Goal: Task Accomplishment & Management: Manage account settings

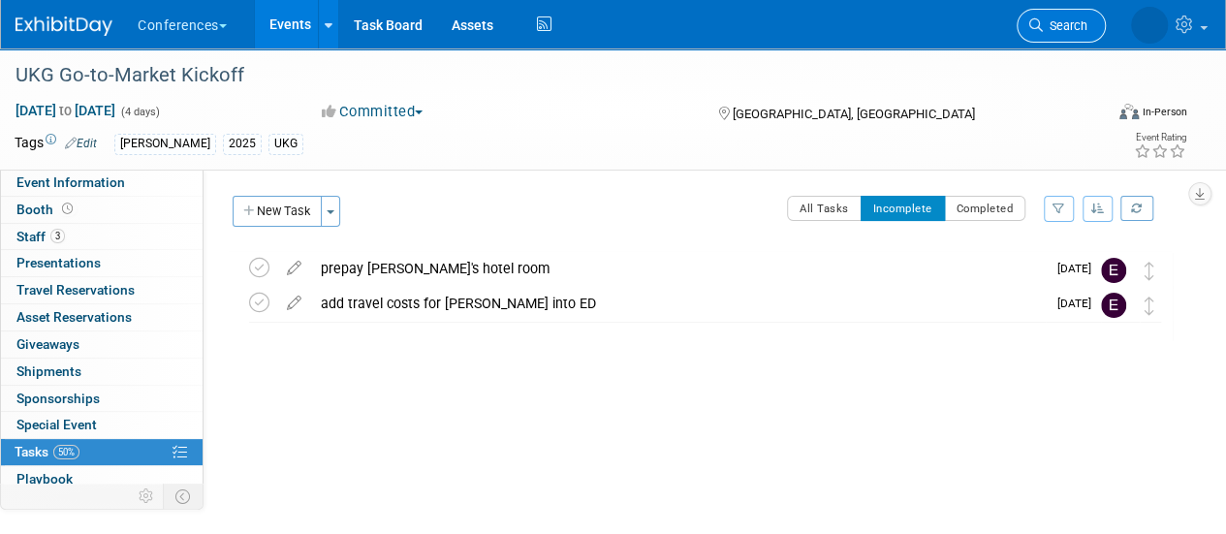
click at [1054, 20] on span "Search" at bounding box center [1065, 25] width 45 height 15
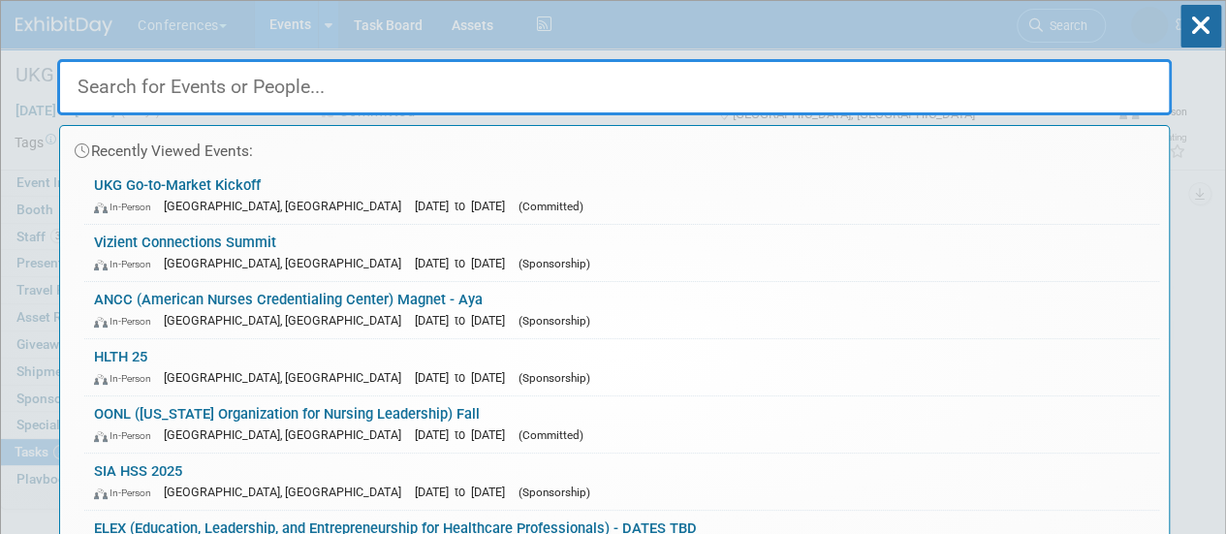
click at [572, 88] on input "text" at bounding box center [614, 87] width 1115 height 56
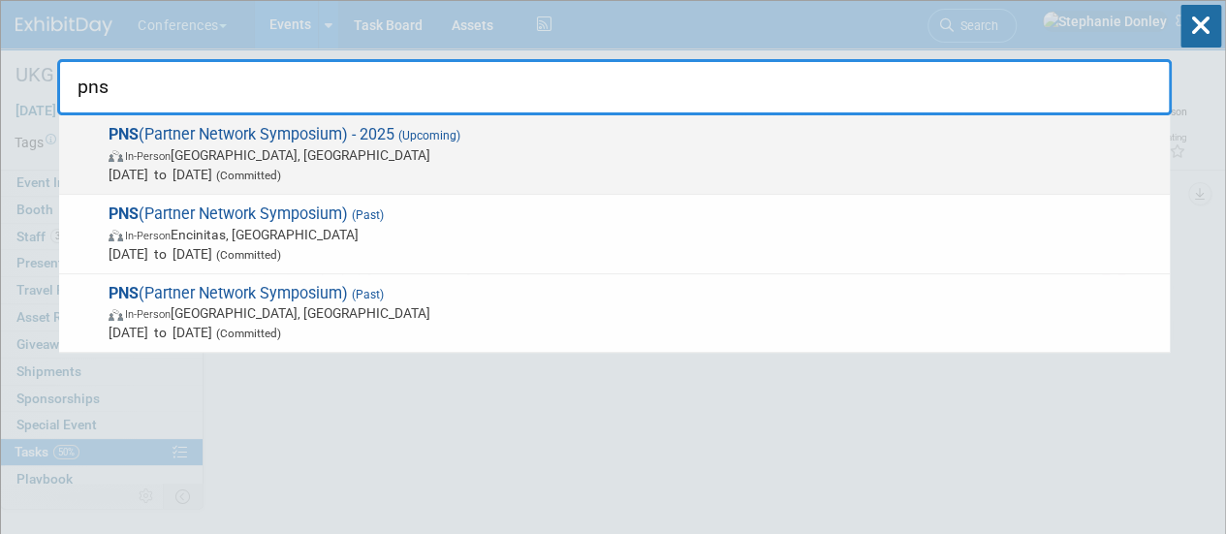
type input "pns"
click at [188, 138] on span "PNS (Partner Network Symposium) - 2025 (Upcoming) In-Person San Diego, CA Oct 1…" at bounding box center [632, 154] width 1058 height 59
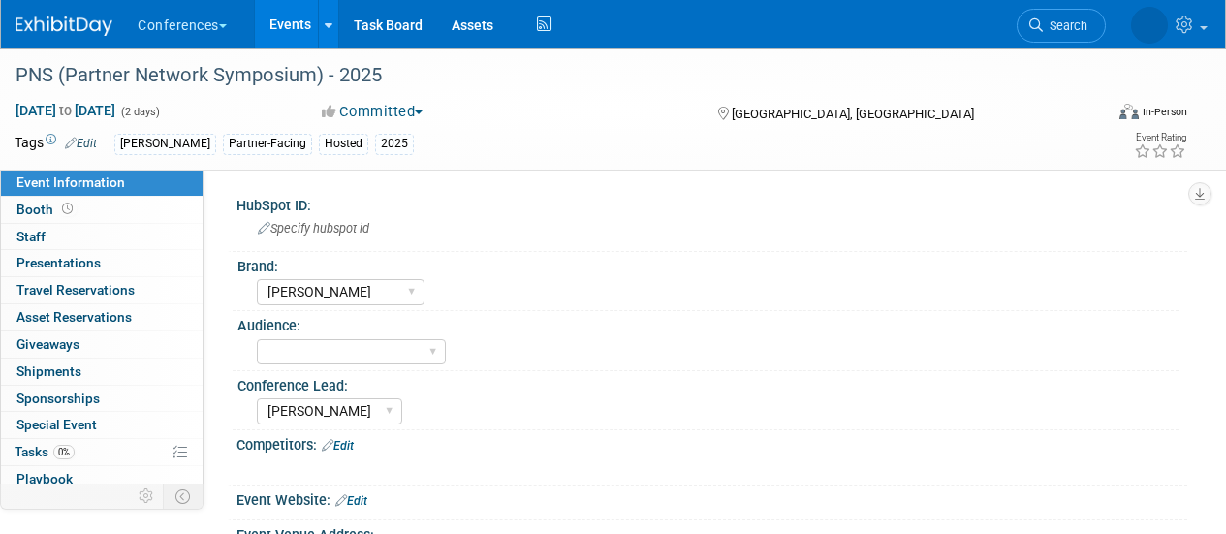
select select "[PERSON_NAME]"
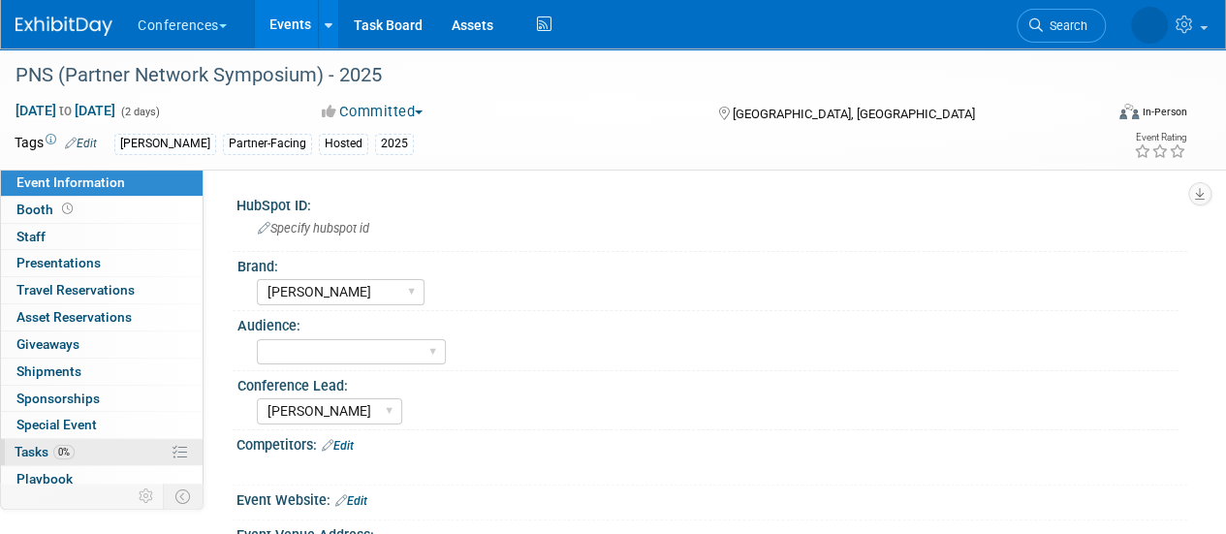
click at [116, 452] on link "0% Tasks 0%" at bounding box center [102, 452] width 202 height 26
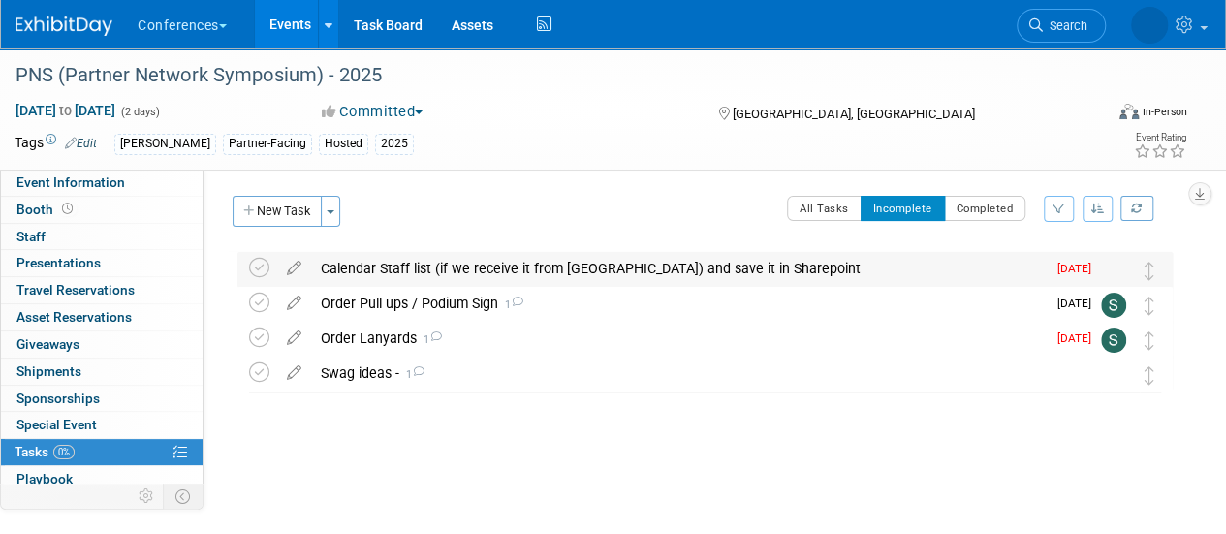
click at [403, 271] on div "Calendar Staff list (if we receive it from Brittany) and save it in Sharepoint" at bounding box center [678, 268] width 735 height 33
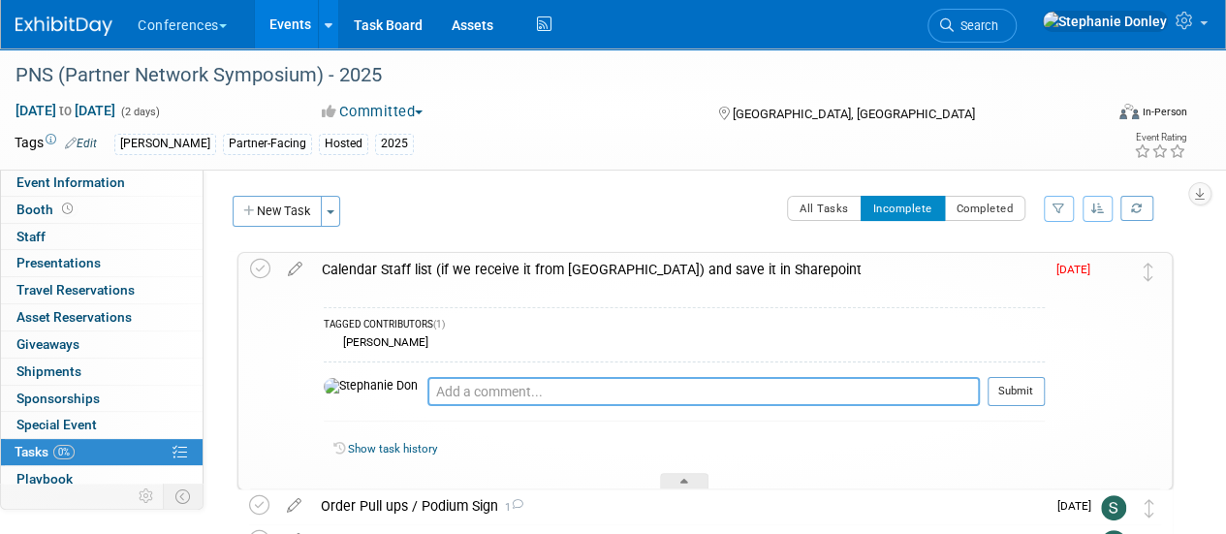
click at [427, 393] on textarea at bounding box center [703, 391] width 553 height 29
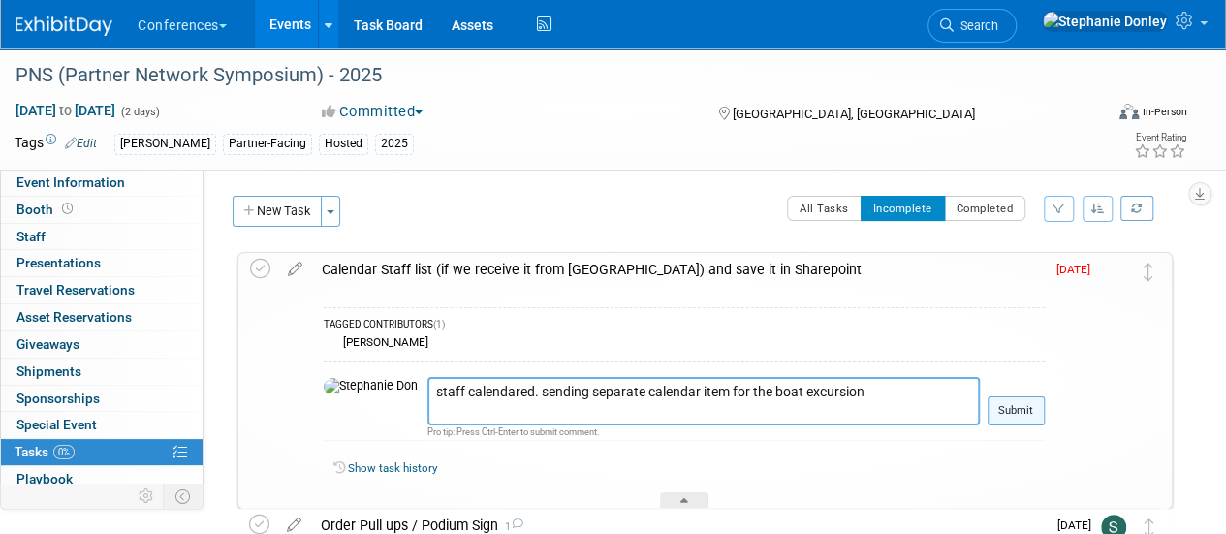
type textarea "staff calendared. sending separate calendar item for the boat excursion"
click at [1029, 414] on button "Submit" at bounding box center [1016, 410] width 57 height 29
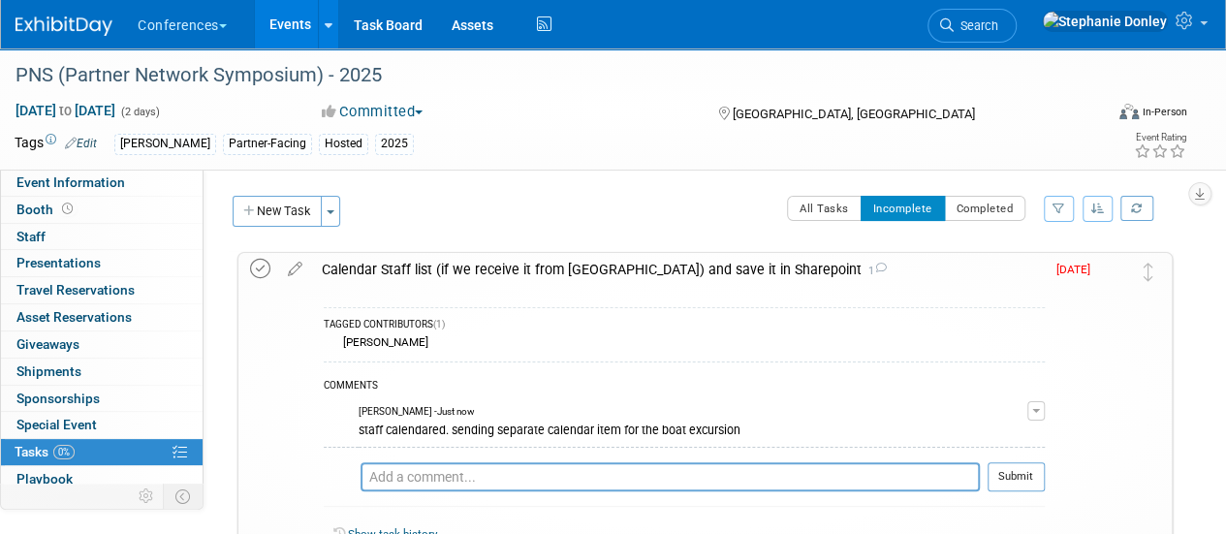
click at [264, 269] on icon at bounding box center [260, 269] width 20 height 20
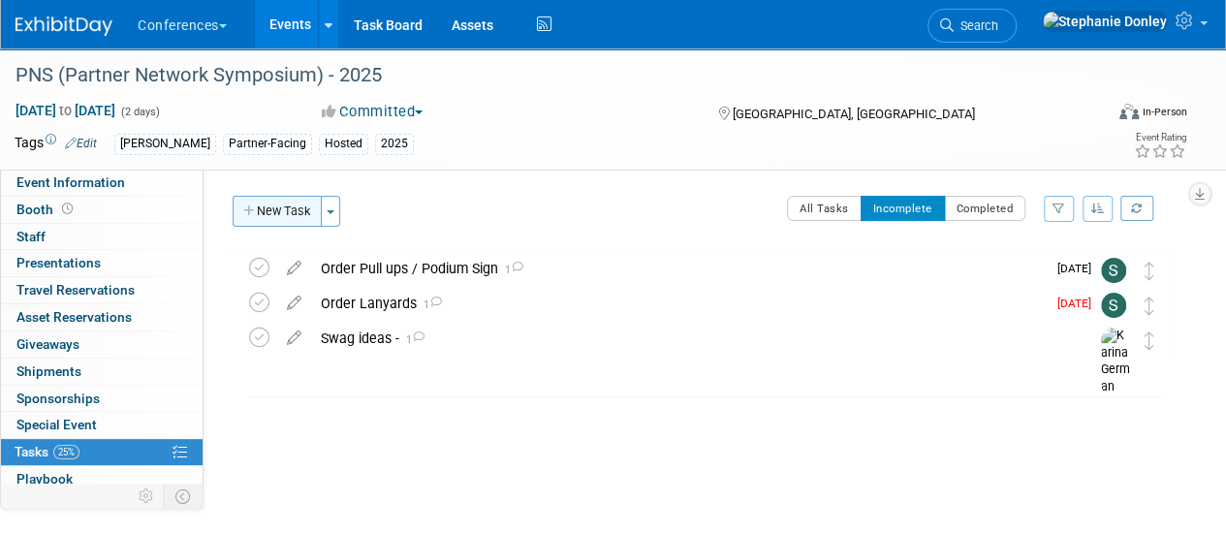
click at [293, 206] on button "New Task" at bounding box center [277, 211] width 89 height 31
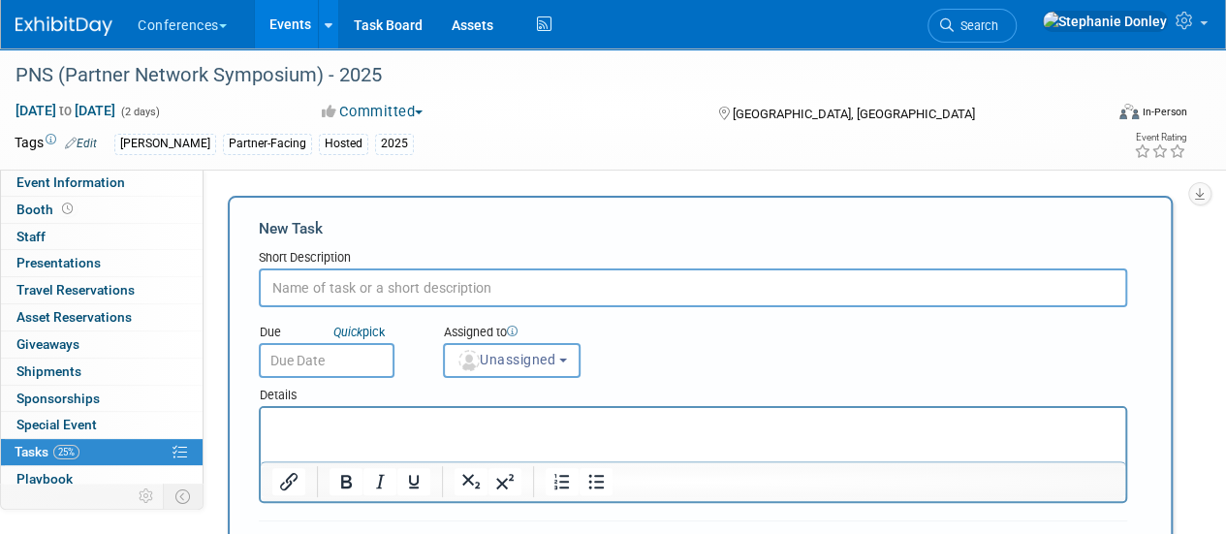
click at [334, 286] on input "text" at bounding box center [693, 288] width 869 height 39
type input "book staff travel"
click at [510, 348] on button "Unassigned" at bounding box center [512, 360] width 138 height 35
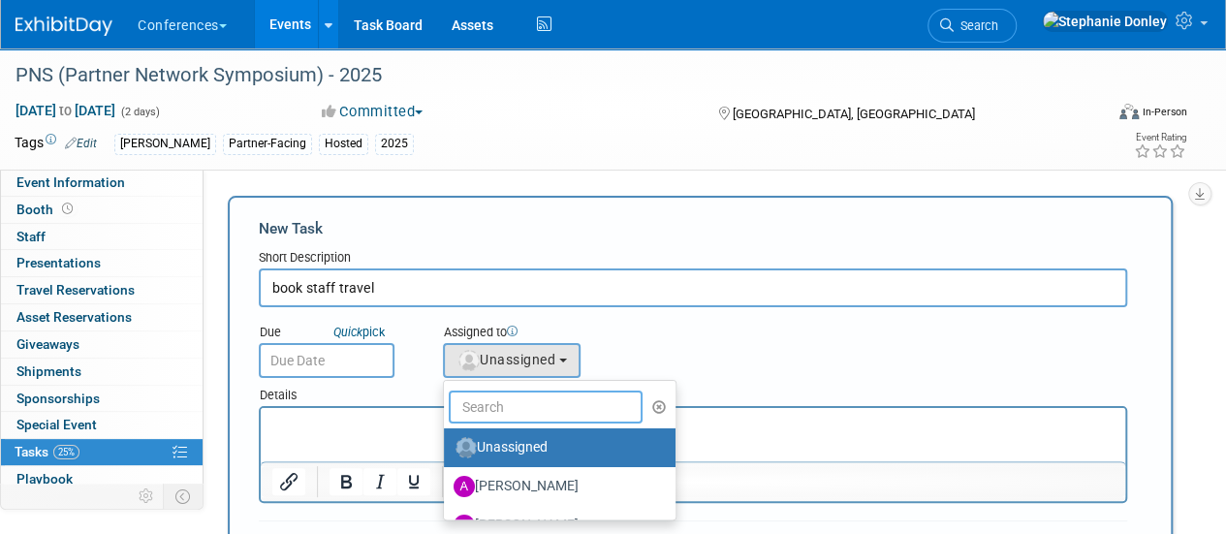
click at [514, 401] on input "text" at bounding box center [546, 407] width 194 height 33
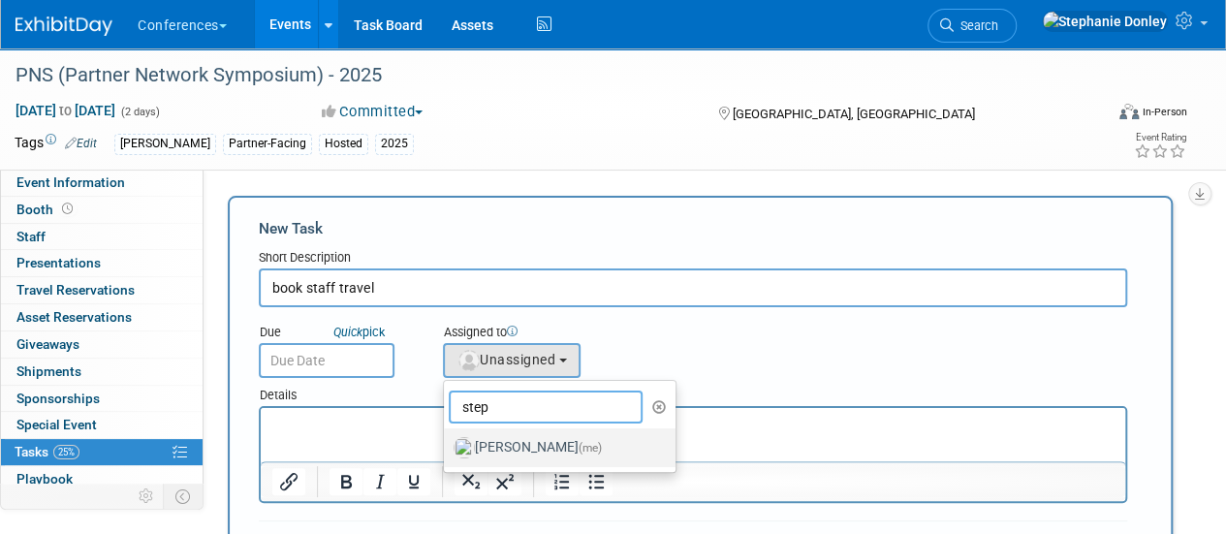
type input "step"
click at [507, 451] on label "Stephanie Donley (me)" at bounding box center [555, 447] width 203 height 31
click at [447, 451] on input "Stephanie Donley (me)" at bounding box center [440, 445] width 13 height 13
select select "99d3eb33-a025-47ce-af5b-5fd5b4501ca6"
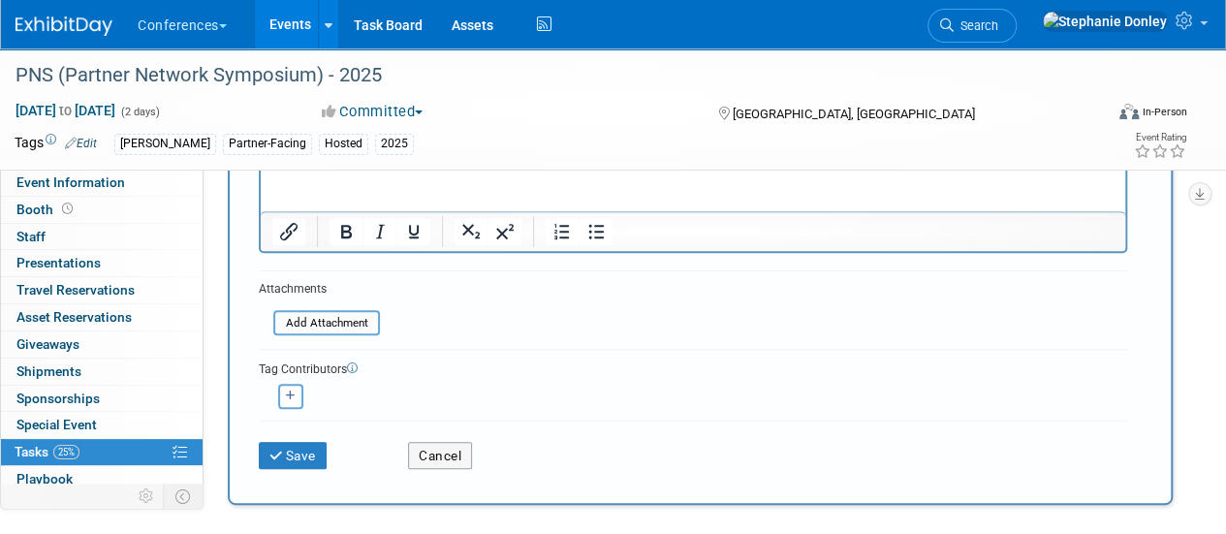
scroll to position [302, 0]
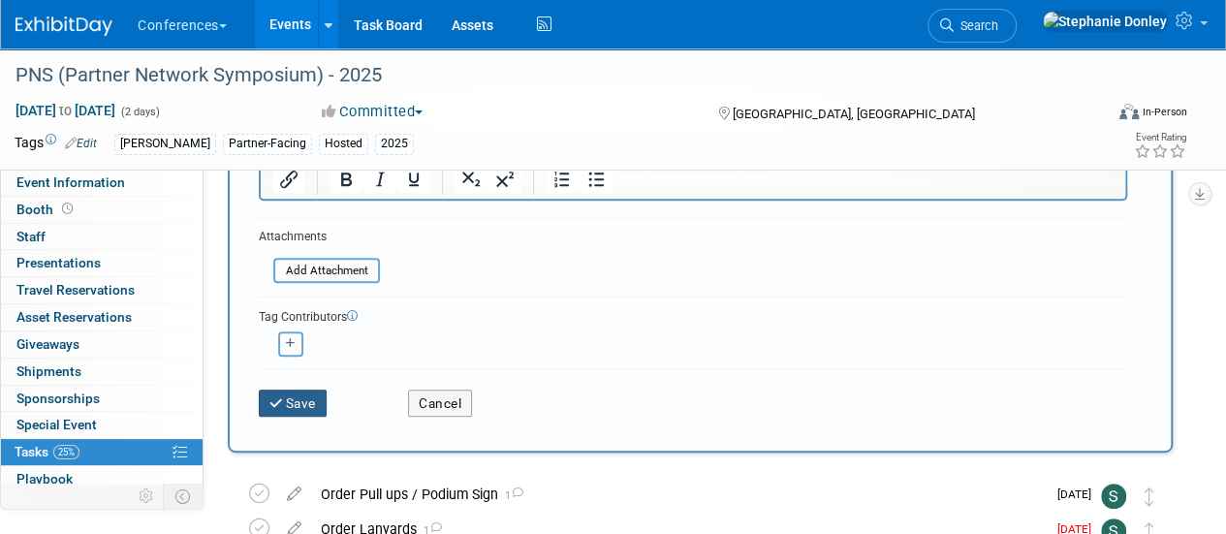
click at [281, 409] on button "Save" at bounding box center [293, 403] width 68 height 27
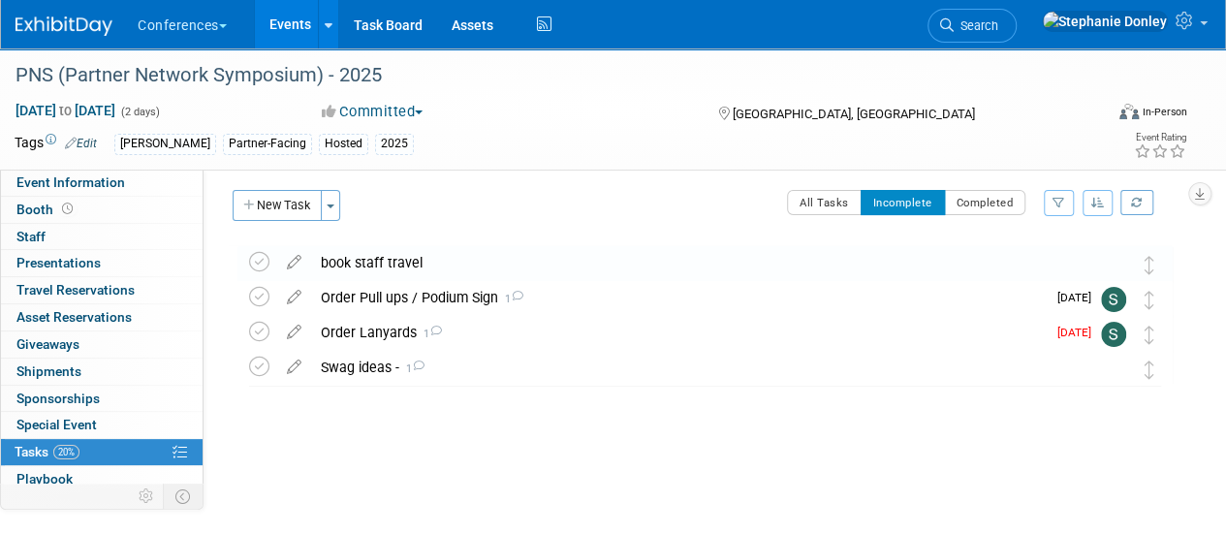
scroll to position [0, 0]
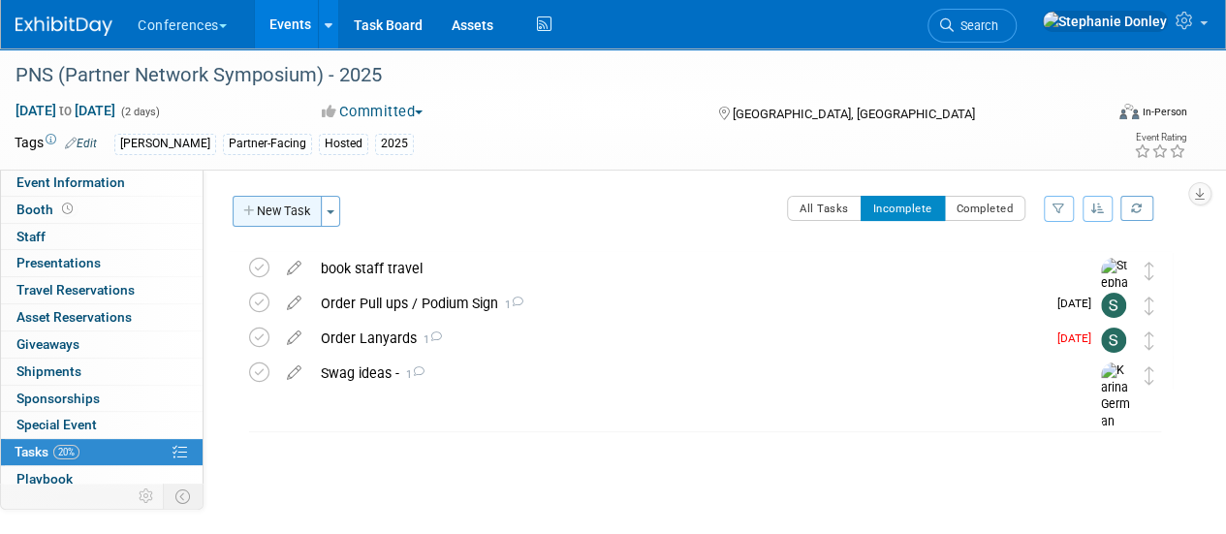
click at [292, 203] on button "New Task" at bounding box center [277, 211] width 89 height 31
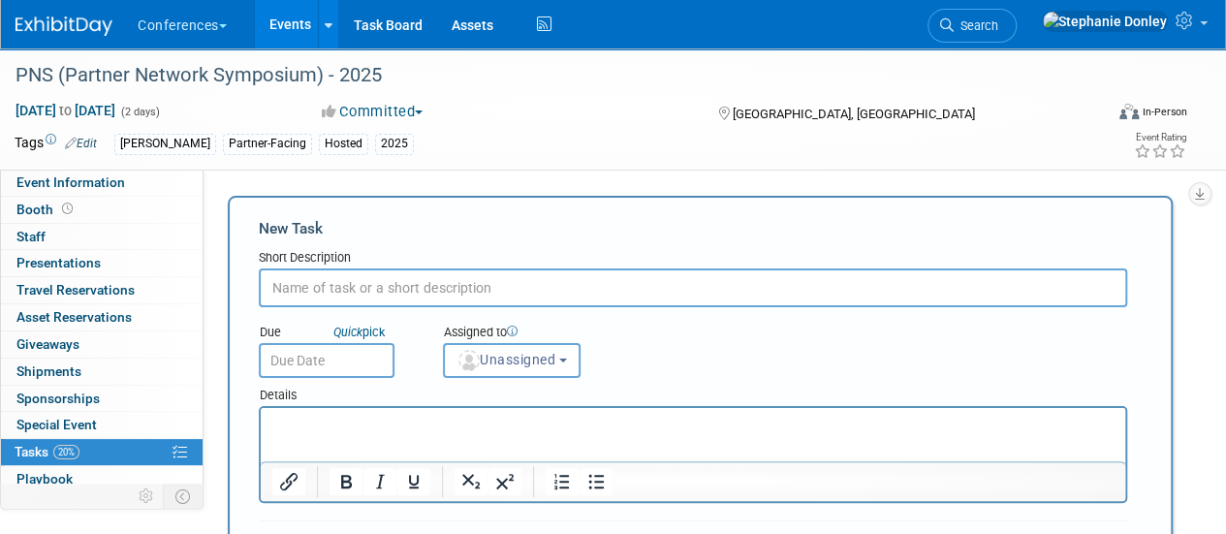
click at [349, 297] on input "text" at bounding box center [693, 288] width 869 height 39
type input "Rooming list to hotel"
click at [509, 372] on button "Unassigned" at bounding box center [512, 360] width 138 height 35
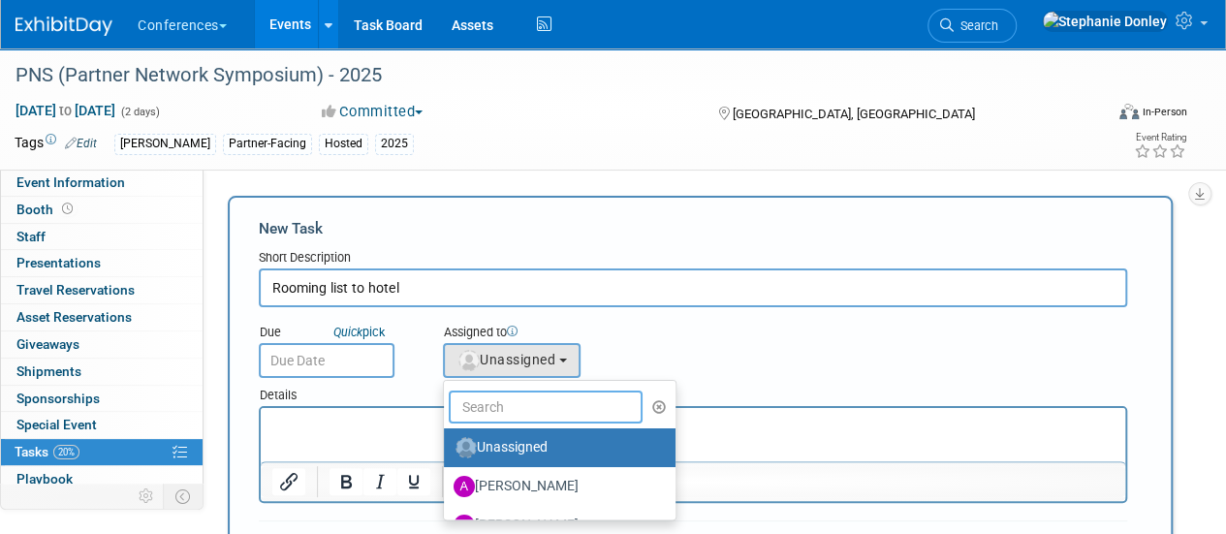
click at [514, 408] on input "text" at bounding box center [546, 407] width 194 height 33
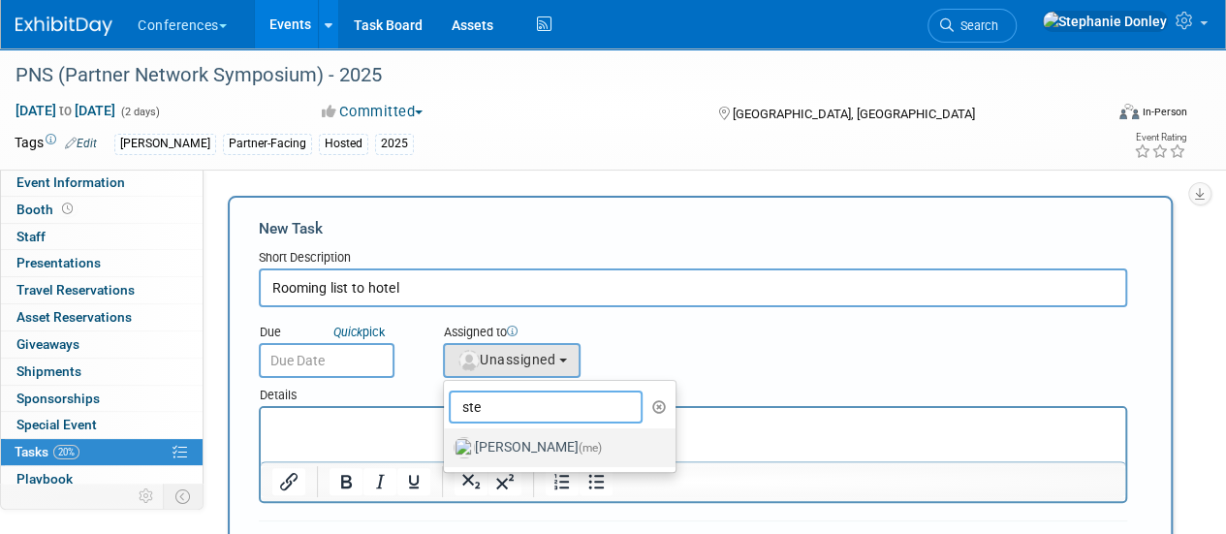
type input "ste"
click at [496, 451] on label "Stephanie Donley (me)" at bounding box center [555, 447] width 203 height 31
click at [447, 451] on input "Stephanie Donley (me)" at bounding box center [440, 445] width 13 height 13
select select "99d3eb33-a025-47ce-af5b-5fd5b4501ca6"
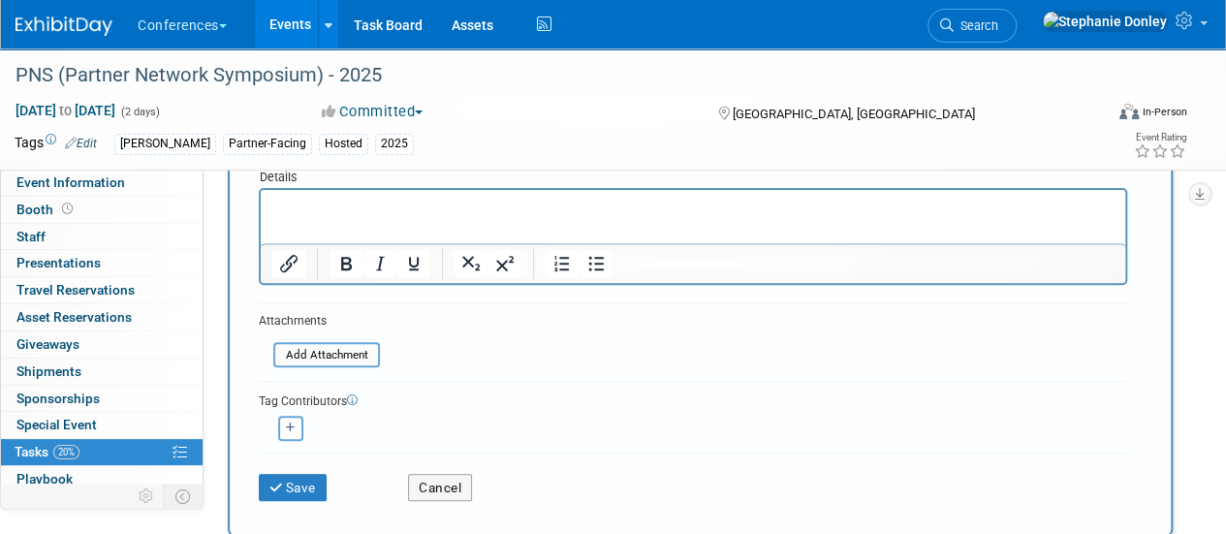
scroll to position [222, 0]
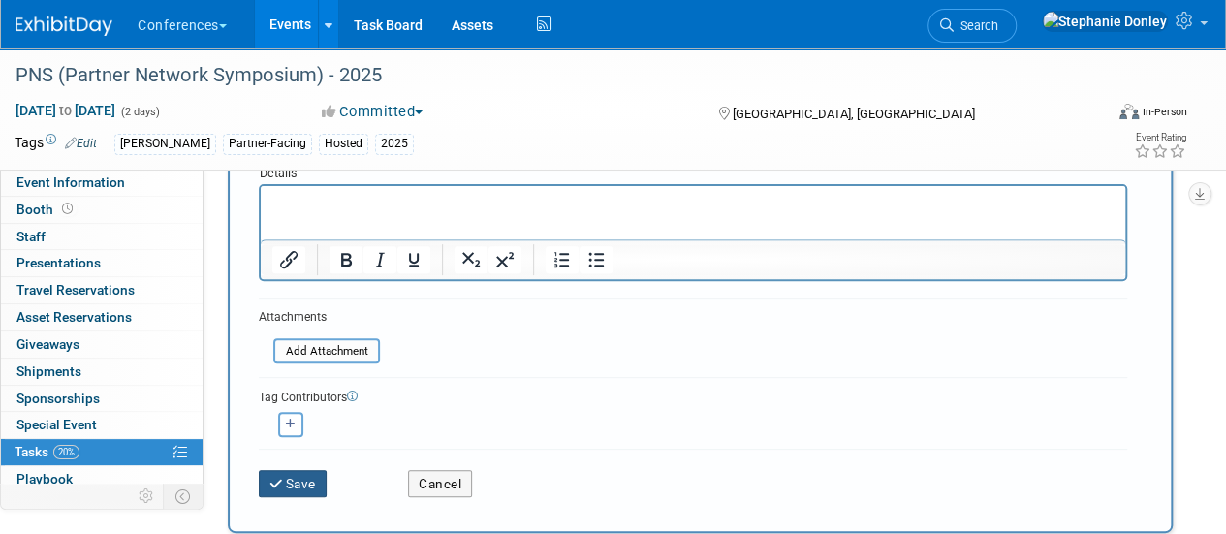
click at [293, 483] on button "Save" at bounding box center [293, 483] width 68 height 27
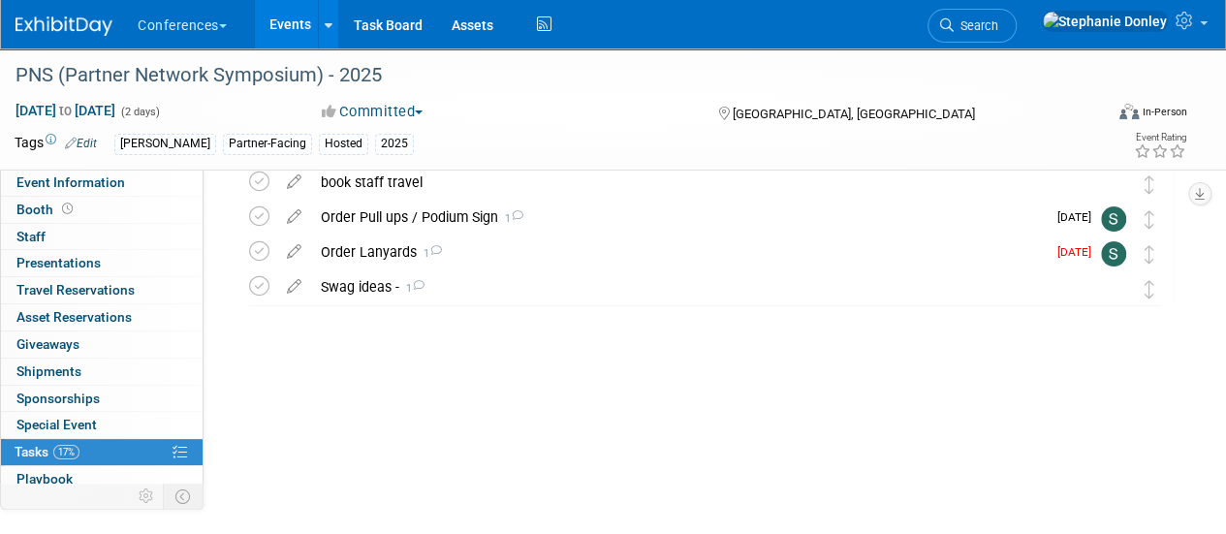
scroll to position [0, 0]
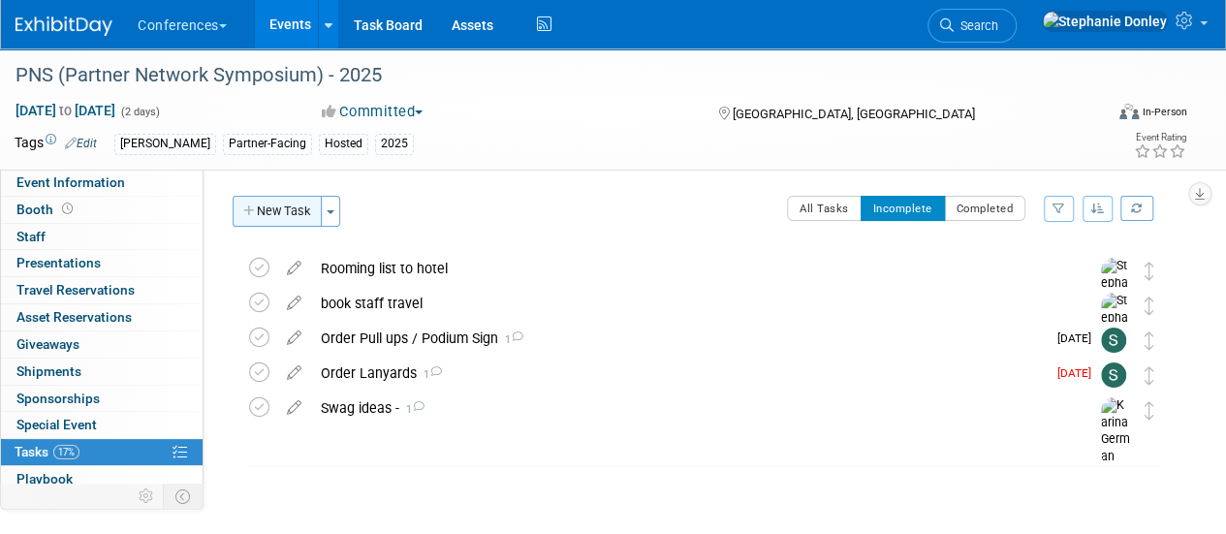
click at [263, 205] on button "New Task" at bounding box center [277, 211] width 89 height 31
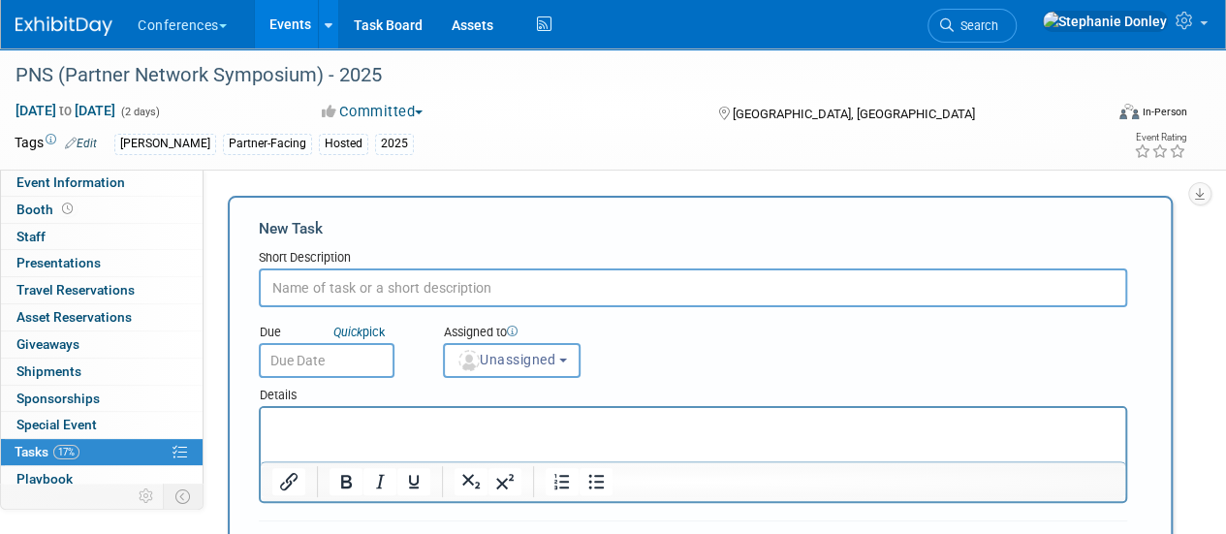
click at [372, 291] on input "text" at bounding box center [693, 288] width 869 height 39
type input "submit for 2 more client speaker agreements for client panel"
click at [319, 421] on p "Rich Text Area. Press ALT-0 for help." at bounding box center [693, 425] width 842 height 19
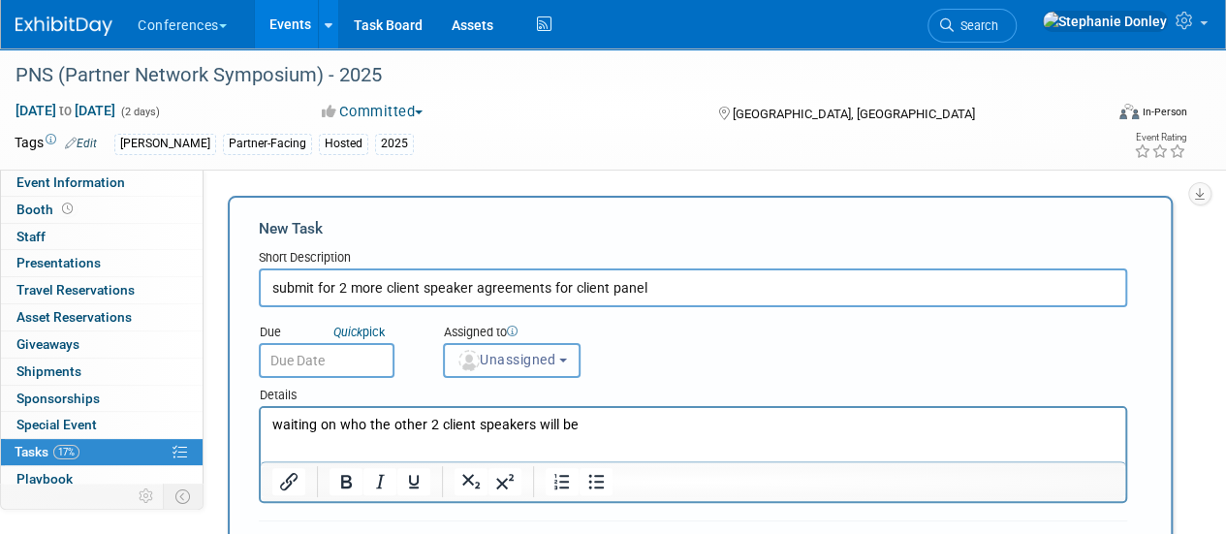
click at [522, 356] on span "Unassigned" at bounding box center [506, 360] width 99 height 16
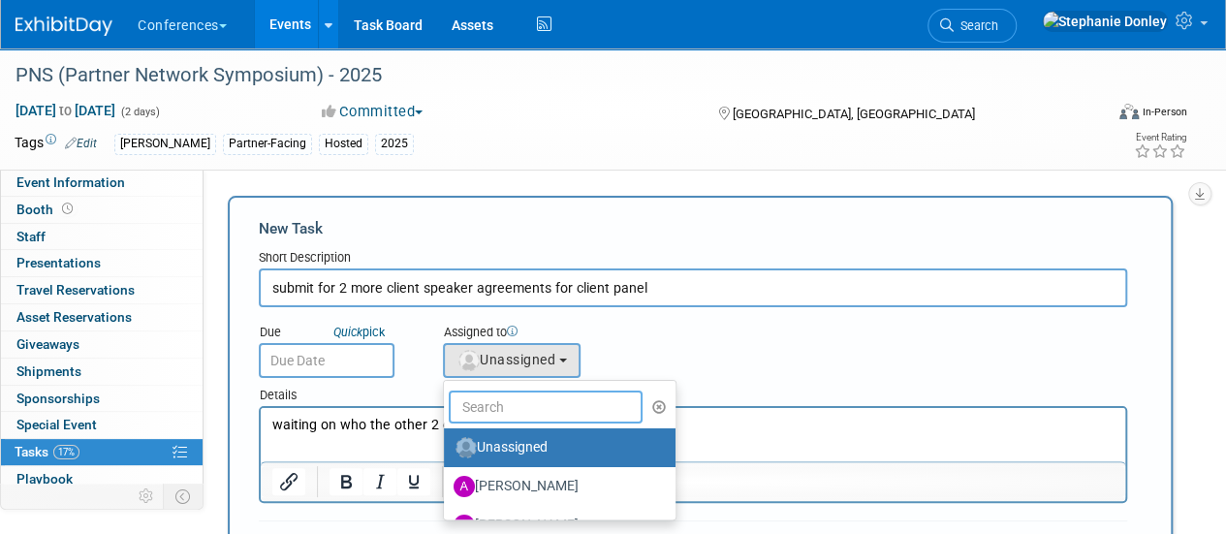
click at [525, 399] on input "text" at bounding box center [546, 407] width 194 height 33
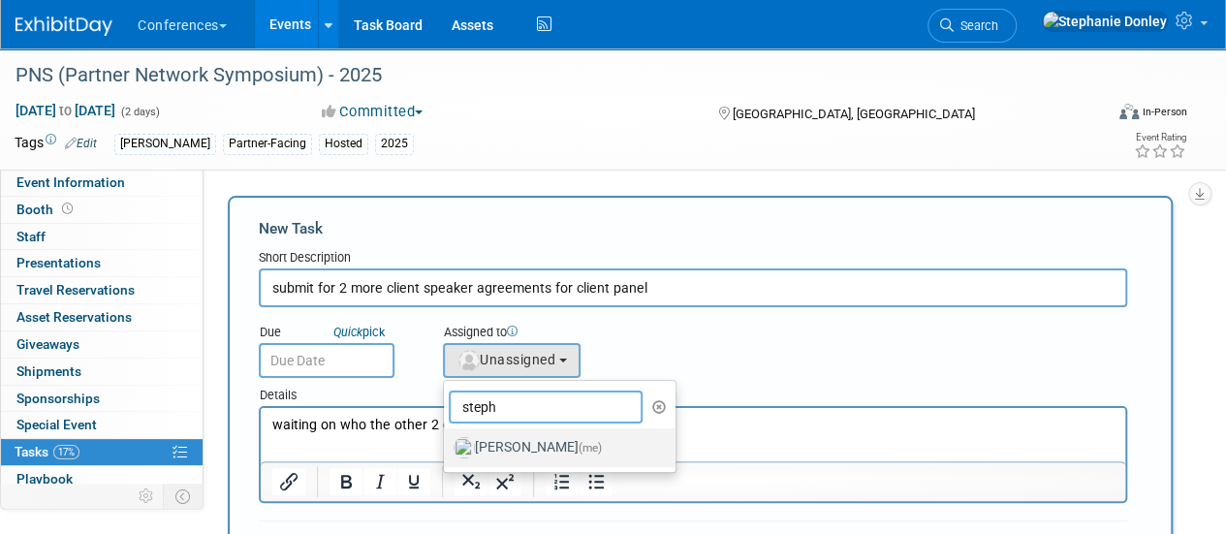
type input "steph"
click at [502, 445] on label "Stephanie Donley (me)" at bounding box center [555, 447] width 203 height 31
click at [447, 445] on input "Stephanie Donley (me)" at bounding box center [440, 445] width 13 height 13
select select "99d3eb33-a025-47ce-af5b-5fd5b4501ca6"
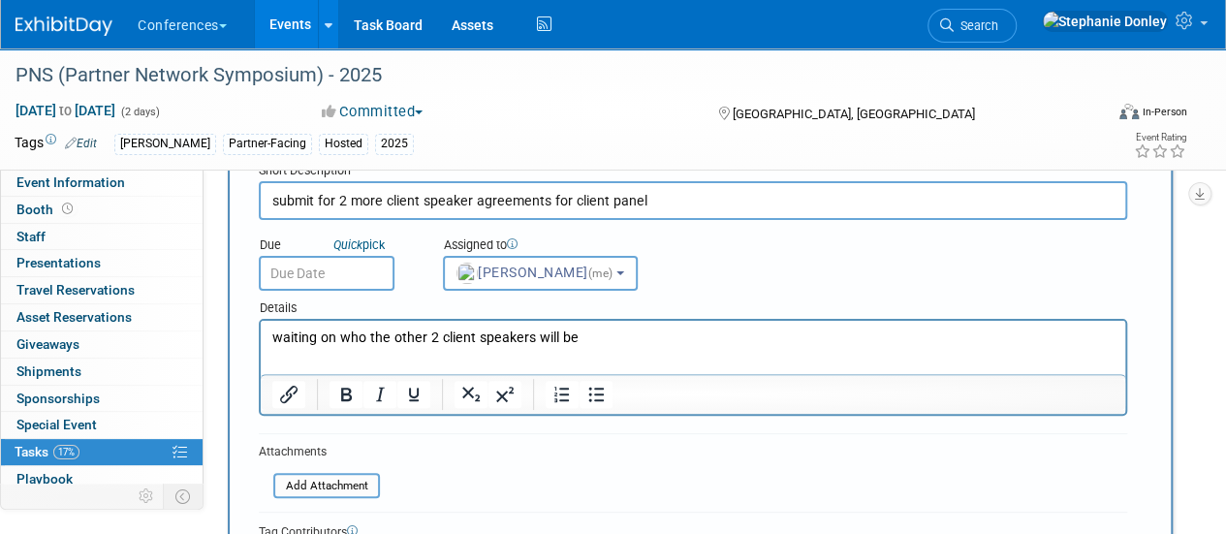
scroll to position [279, 0]
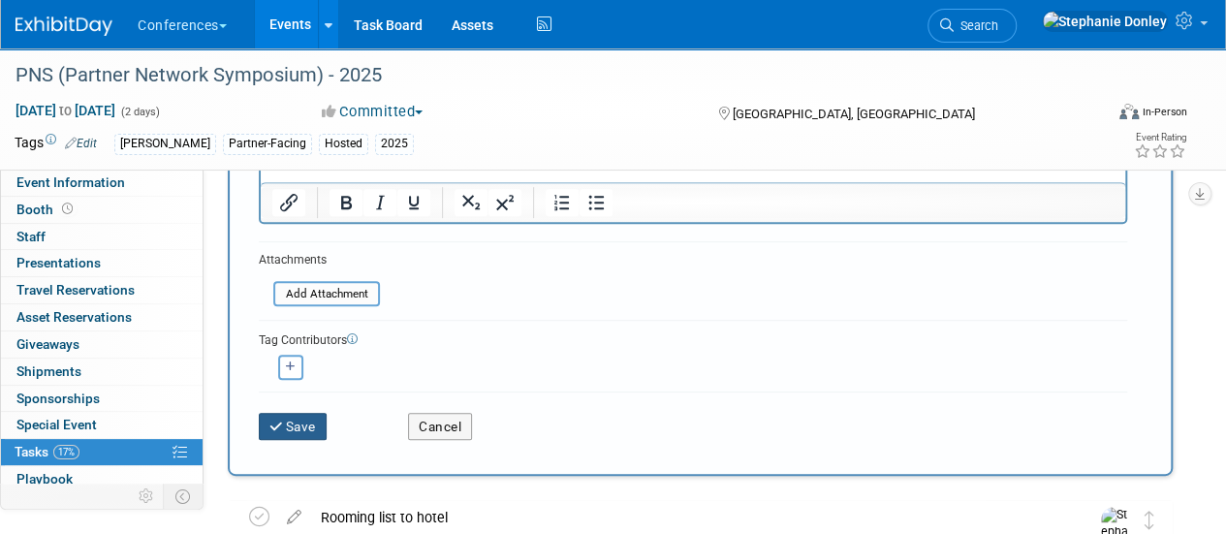
click at [266, 435] on button "Save" at bounding box center [293, 426] width 68 height 27
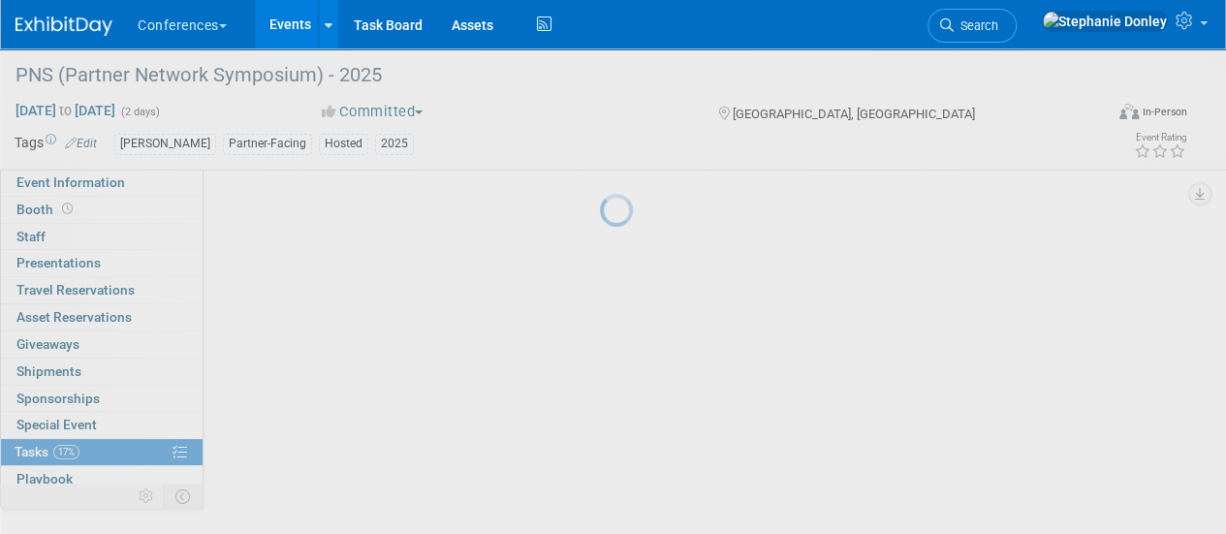
scroll to position [128, 0]
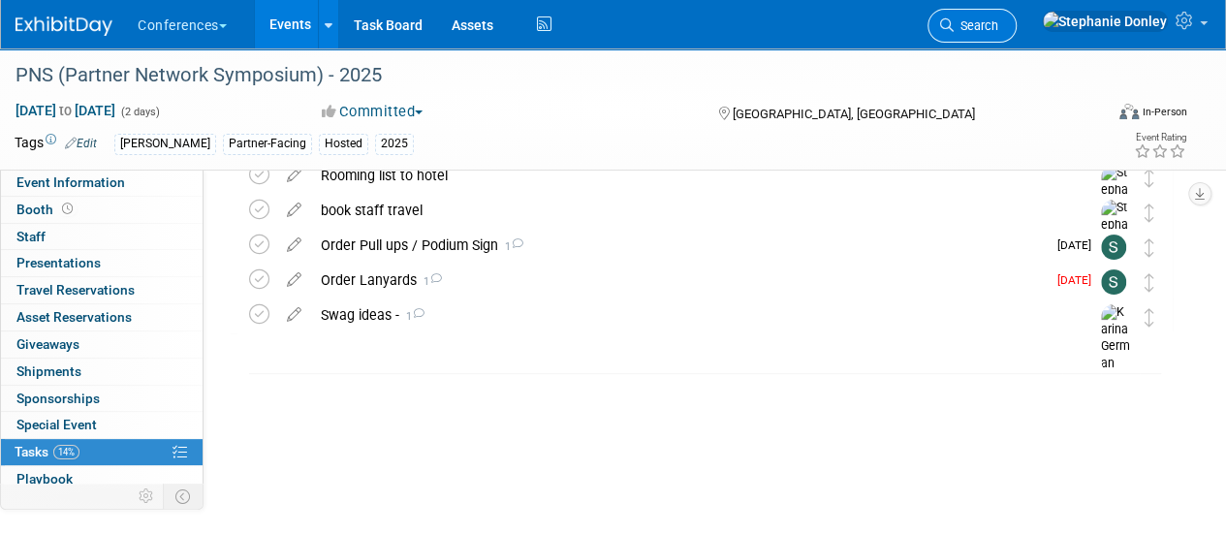
click at [998, 18] on span "Search" at bounding box center [976, 25] width 45 height 15
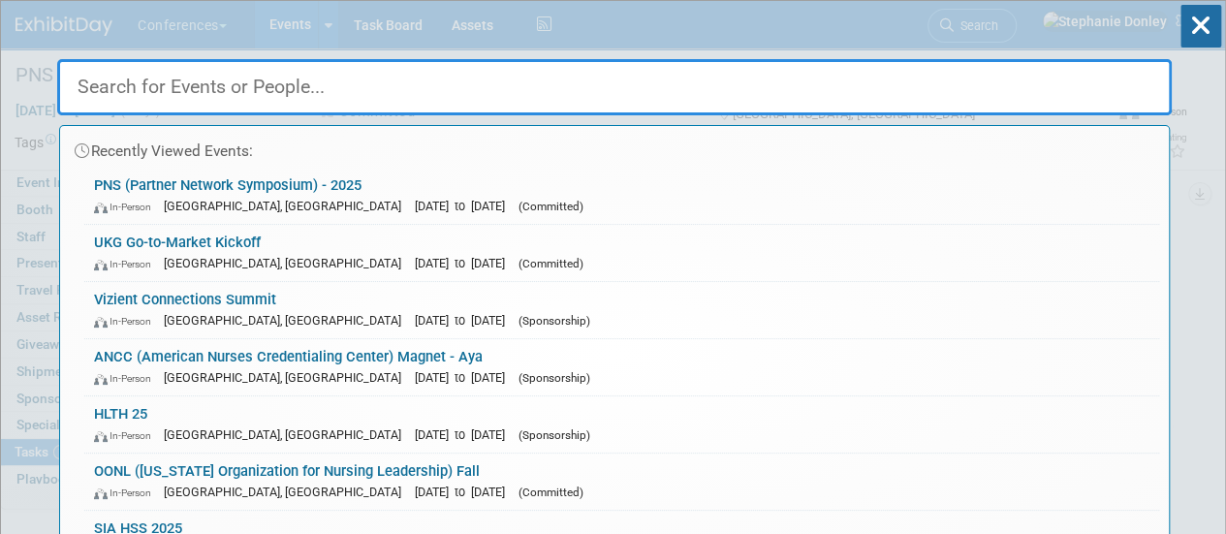
click at [345, 71] on input "text" at bounding box center [614, 87] width 1115 height 56
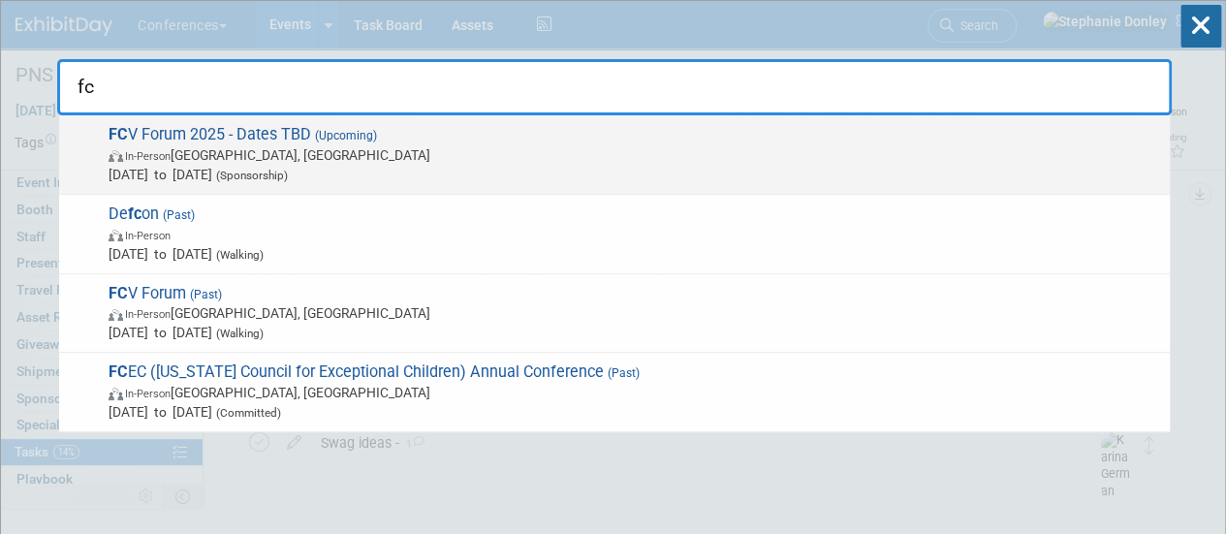
type input "fc"
click at [163, 145] on span "In-Person Franklin, TN" at bounding box center [635, 154] width 1052 height 19
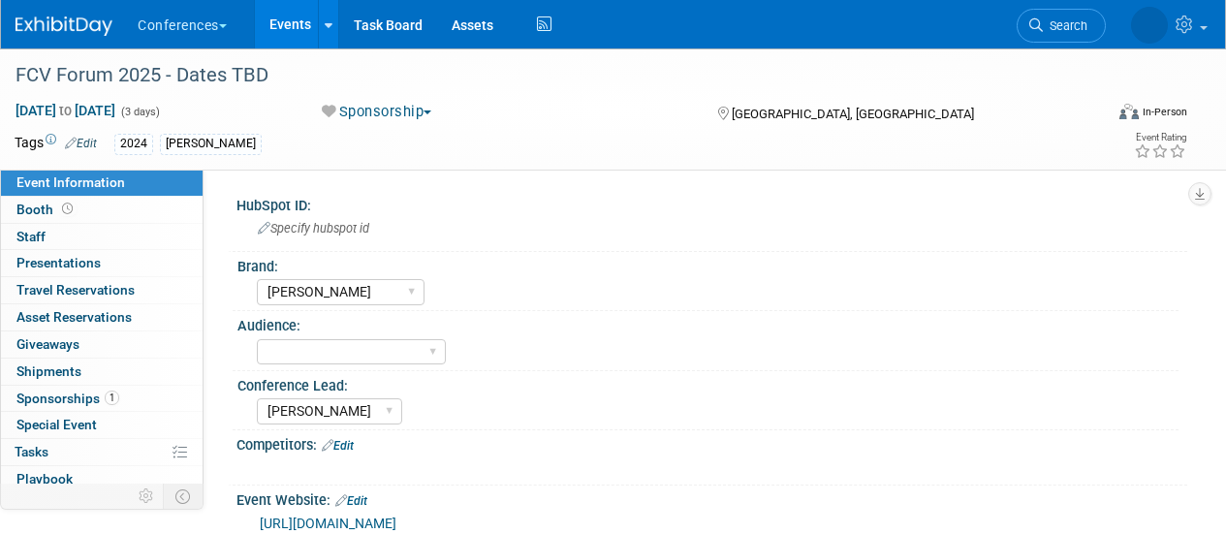
select select "[PERSON_NAME]"
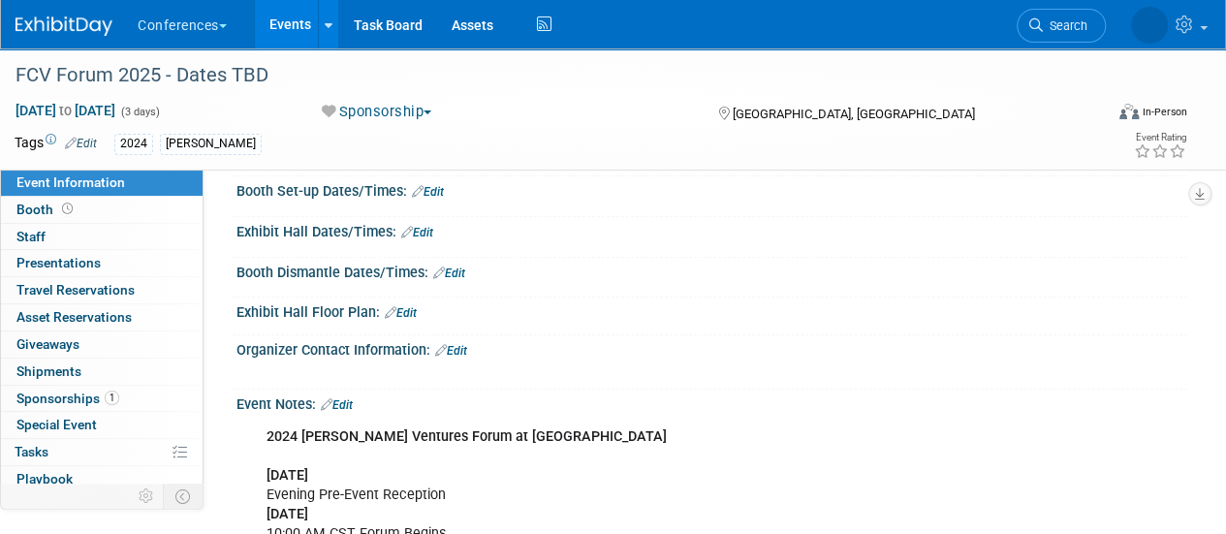
scroll to position [797, 0]
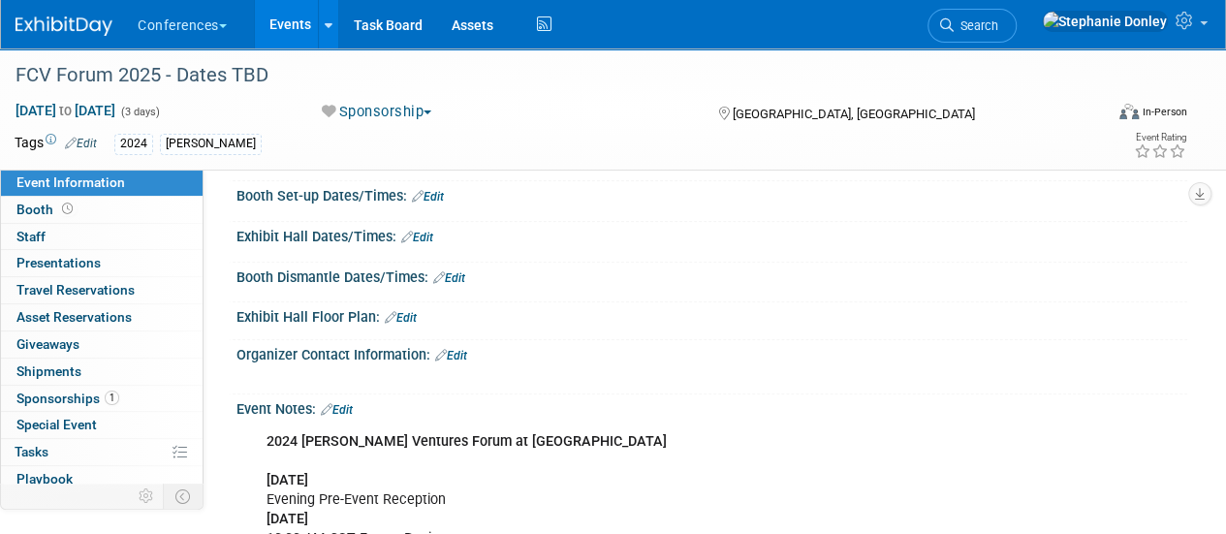
click at [457, 349] on link "Edit" at bounding box center [451, 356] width 32 height 14
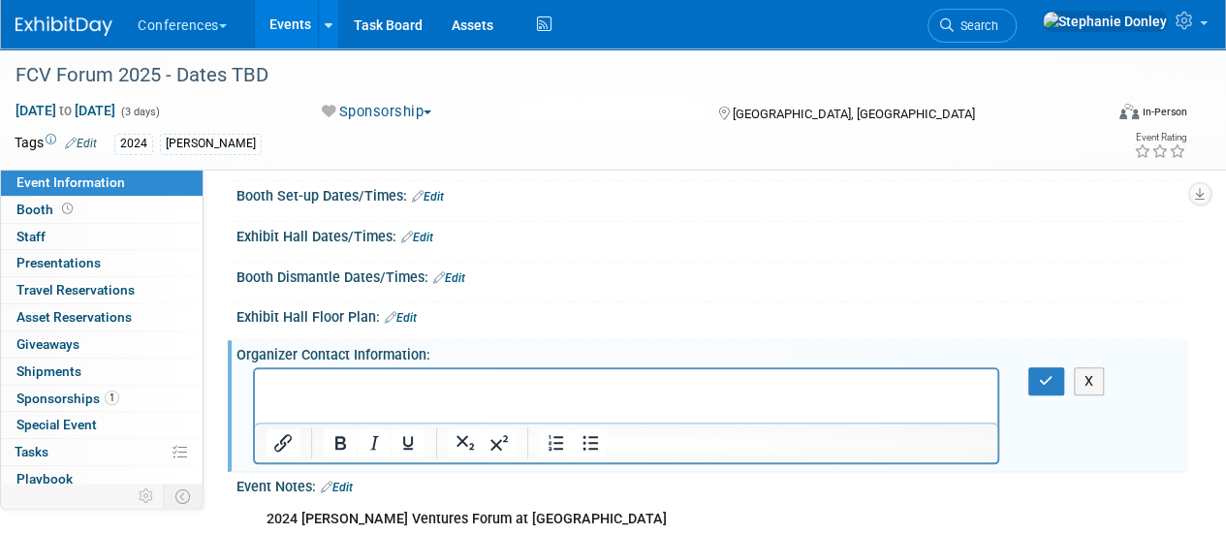
scroll to position [0, 0]
click at [374, 377] on p "Rich Text Area. Press ALT-0 for help." at bounding box center [627, 386] width 720 height 19
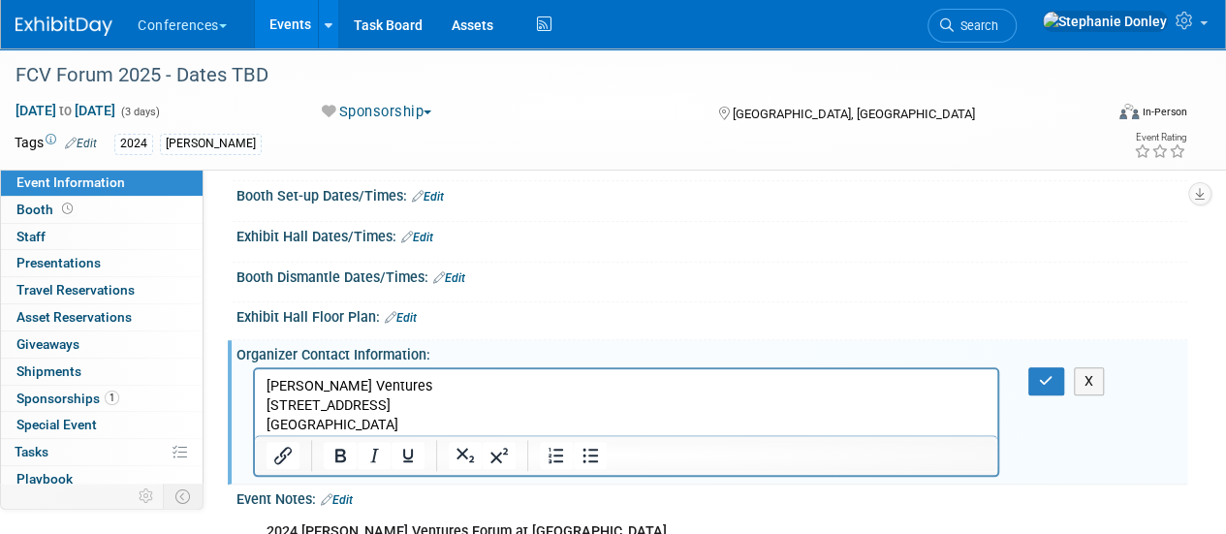
click at [374, 377] on p "[PERSON_NAME] Ventures [STREET_ADDRESS]" at bounding box center [627, 406] width 720 height 58
click at [267, 384] on p "[PERSON_NAME] Ventures [STREET_ADDRESS]" at bounding box center [627, 406] width 720 height 58
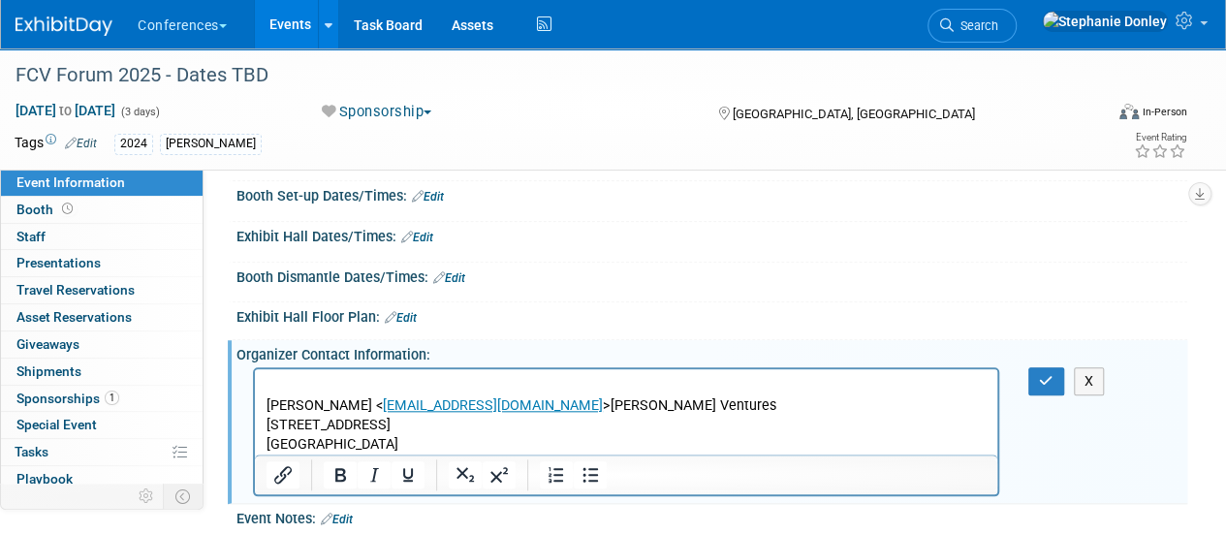
click at [499, 405] on p "[PERSON_NAME] < [EMAIL_ADDRESS][DOMAIN_NAME] >[PERSON_NAME] Ventures [STREET_AD…" at bounding box center [627, 425] width 720 height 58
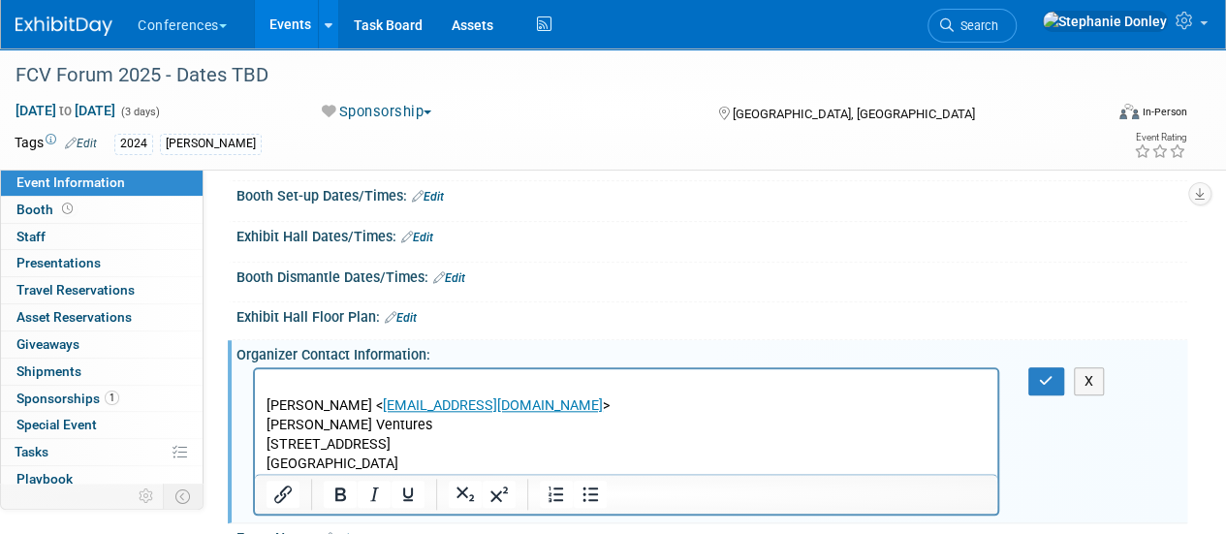
click at [499, 405] on p "[PERSON_NAME] < [EMAIL_ADDRESS][DOMAIN_NAME] >" at bounding box center [627, 405] width 720 height 19
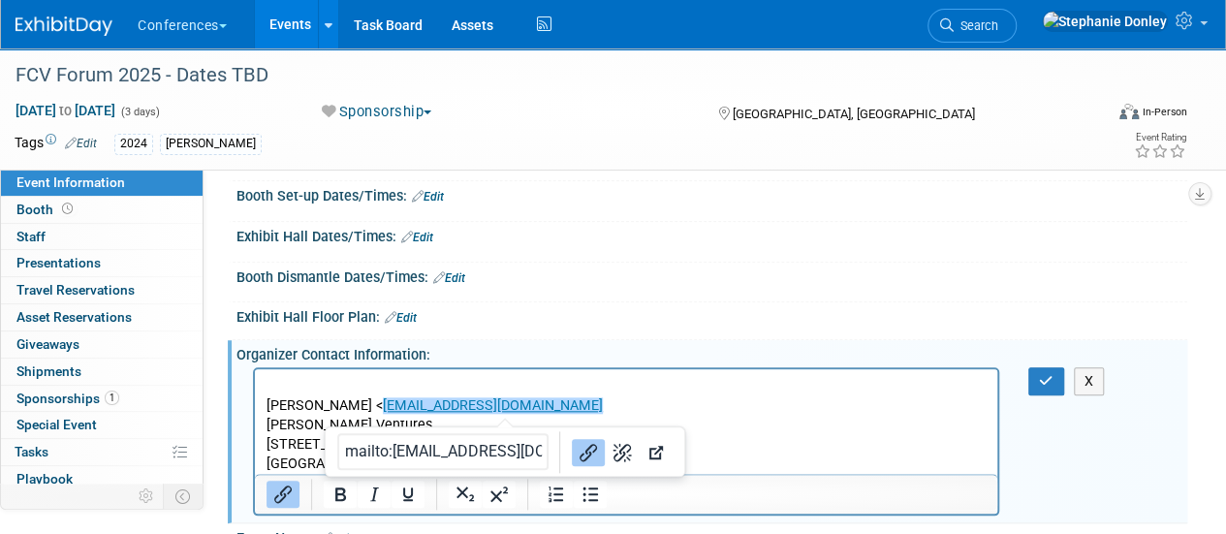
click at [383, 405] on link "[EMAIL_ADDRESS][DOMAIN_NAME]﻿" at bounding box center [493, 405] width 220 height 16
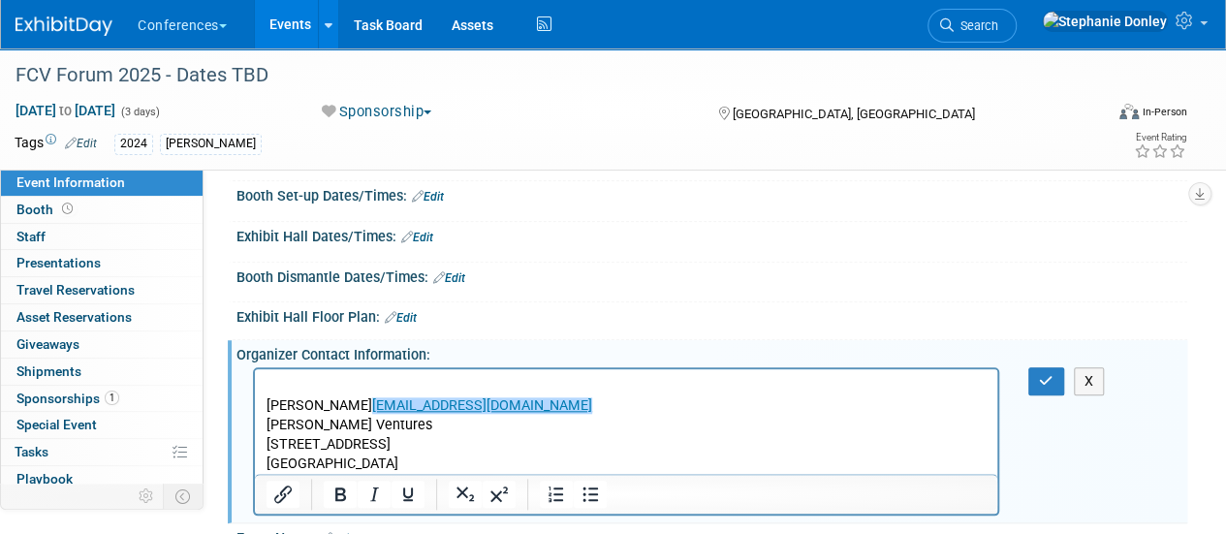
click at [516, 407] on p "[PERSON_NAME] [EMAIL_ADDRESS][DOMAIN_NAME]﻿" at bounding box center [627, 405] width 720 height 19
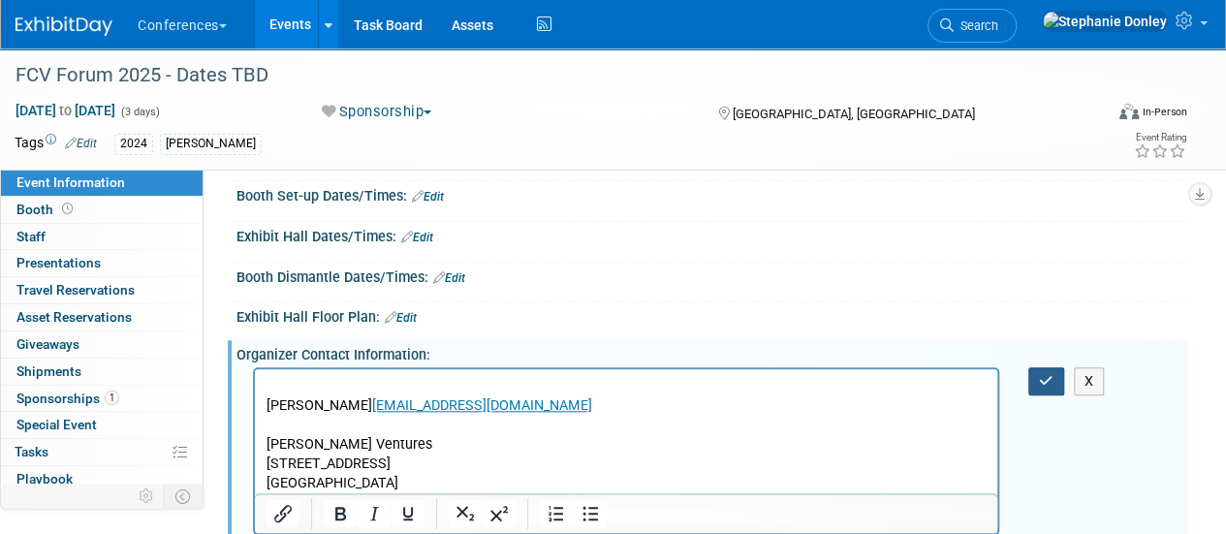
click at [1039, 374] on icon "button" at bounding box center [1046, 381] width 15 height 14
